Goal: Task Accomplishment & Management: Use online tool/utility

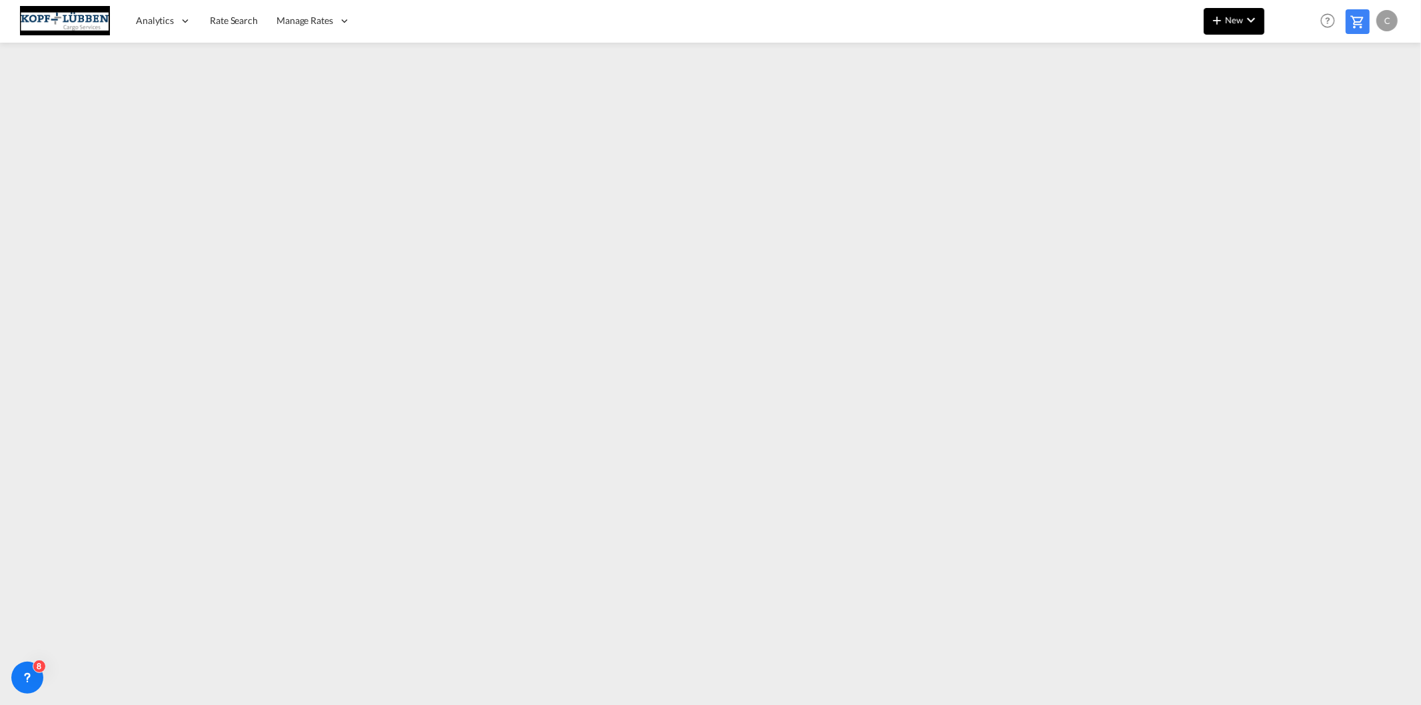
click at [1249, 24] on md-icon "icon-chevron-down" at bounding box center [1251, 20] width 16 height 16
click at [1297, 103] on span "Ratesheet" at bounding box center [1289, 100] width 15 height 27
